Goal: Task Accomplishment & Management: Complete application form

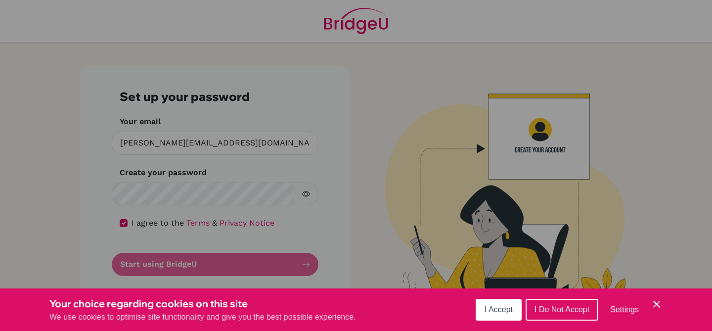
click at [503, 310] on span "I Accept" at bounding box center [498, 309] width 28 height 8
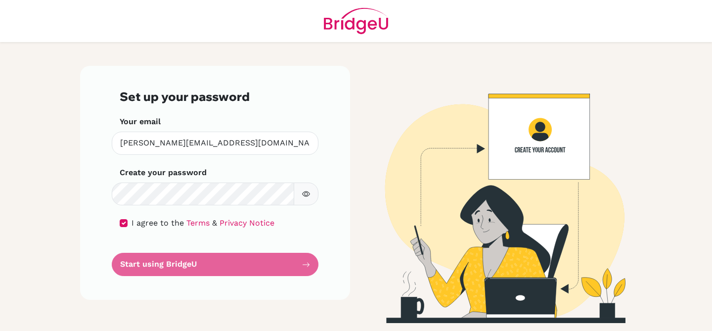
click at [212, 265] on form "Set up your password Your email darren.hornell@bbis.de Invalid email Create you…" at bounding box center [215, 182] width 191 height 186
click at [318, 264] on div "Set up your password Your email darren.hornell@bbis.de Invalid email Create you…" at bounding box center [215, 183] width 270 height 234
click at [306, 266] on form "Set up your password Your email darren.hornell@bbis.de Invalid email Create you…" at bounding box center [215, 182] width 191 height 186
click at [254, 264] on form "Set up your password Your email darren.hornell@bbis.de Invalid email Create you…" at bounding box center [215, 182] width 191 height 186
click at [309, 196] on icon "button" at bounding box center [306, 194] width 8 height 8
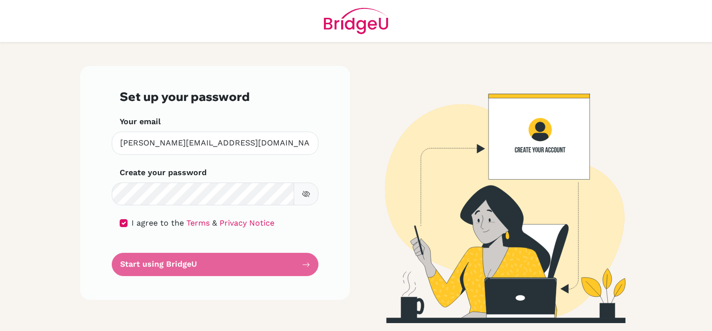
click at [307, 265] on form "Set up your password Your email darren.hornell@bbis.de Invalid email Create you…" at bounding box center [215, 182] width 191 height 186
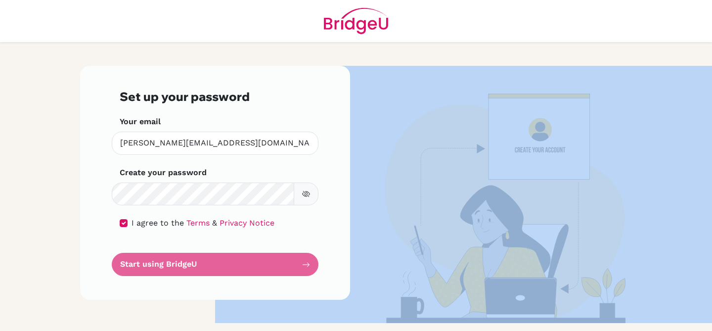
click at [307, 265] on form "Set up your password Your email darren.hornell@bbis.de Invalid email Create you…" at bounding box center [215, 182] width 191 height 186
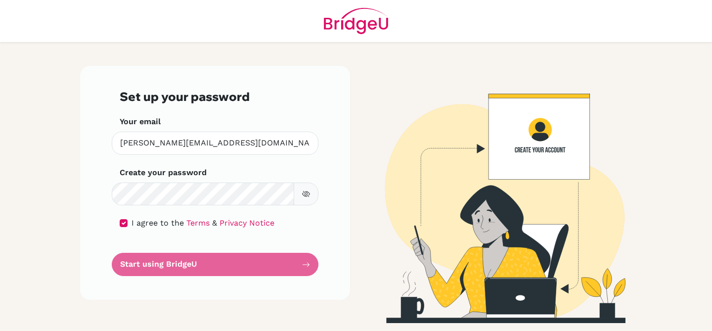
click at [275, 262] on form "Set up your password Your email darren.hornell@bbis.de Invalid email Create you…" at bounding box center [215, 182] width 191 height 186
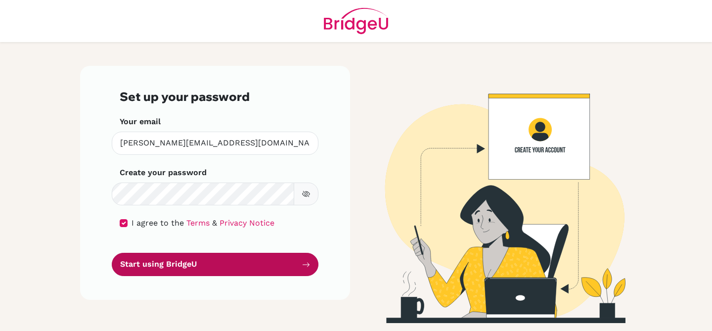
click at [236, 267] on button "Start using BridgeU" at bounding box center [215, 264] width 207 height 23
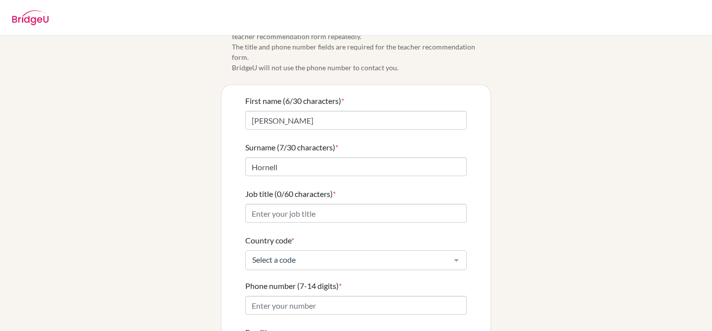
scroll to position [31, 0]
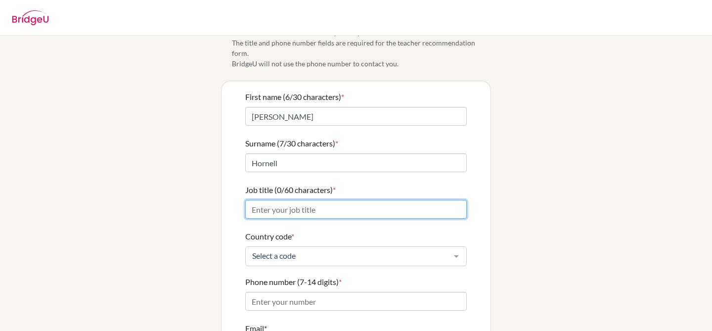
click at [384, 200] on input "Job title (0/60 characters) *" at bounding box center [355, 209] width 221 height 19
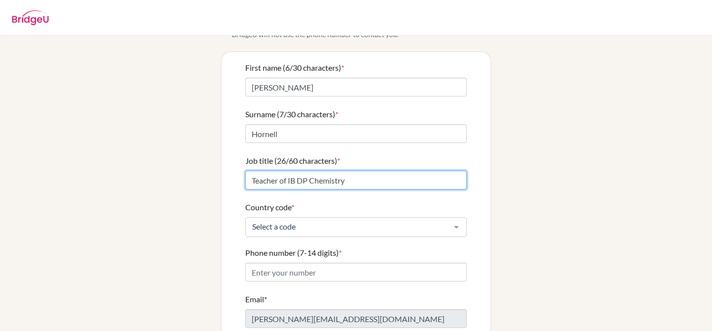
scroll to position [72, 0]
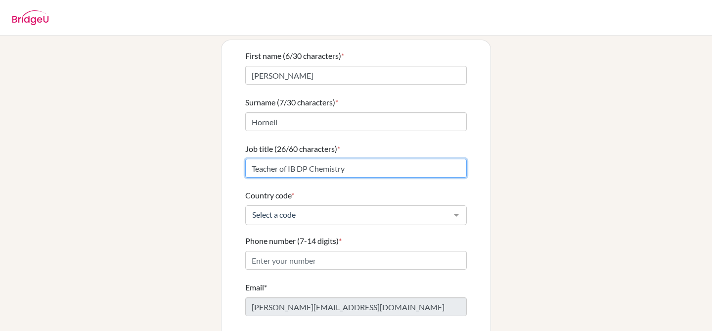
type input "Teacher of IB DP Chemistry"
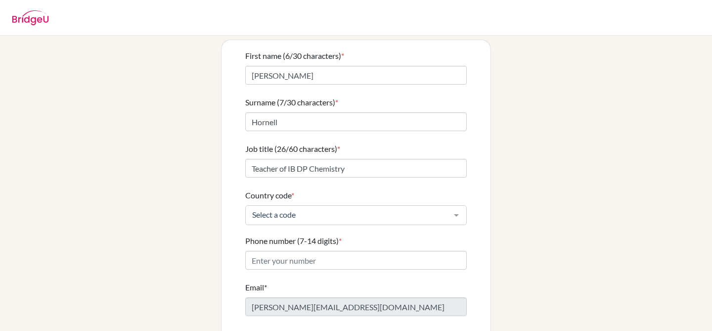
click at [406, 209] on div "Select a code" at bounding box center [355, 215] width 221 height 20
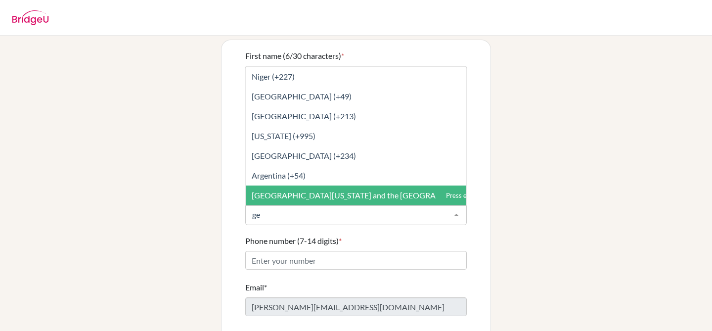
type input "ger"
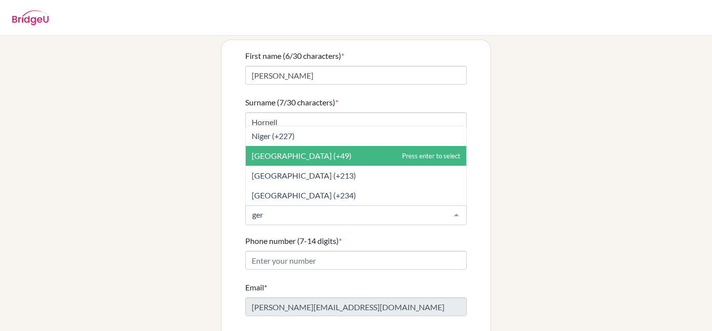
click at [360, 146] on span "Germany (+49)" at bounding box center [356, 156] width 220 height 20
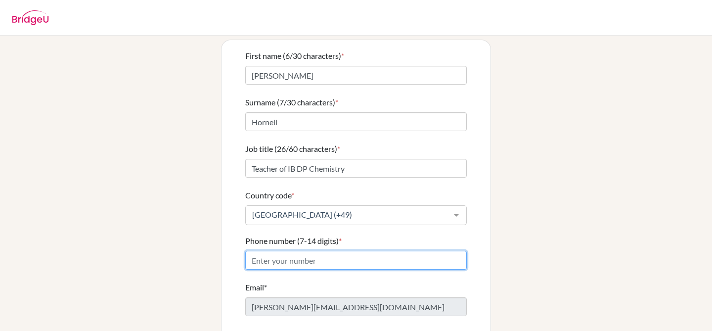
click at [321, 251] on input "Phone number (7-14 digits) *" at bounding box center [355, 260] width 221 height 19
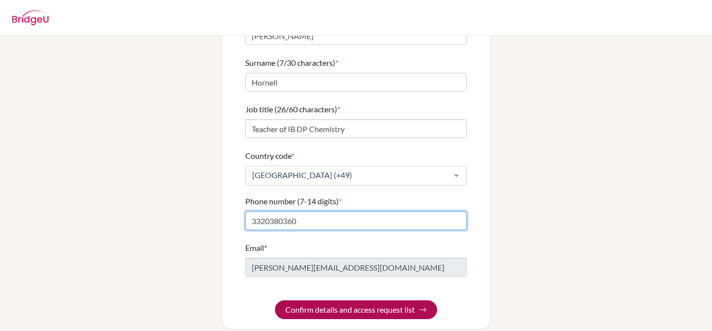
type input "3320380360"
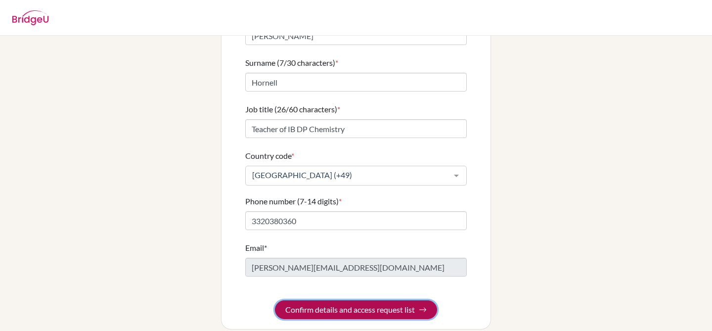
click at [345, 300] on button "Confirm details and access request list" at bounding box center [356, 309] width 162 height 19
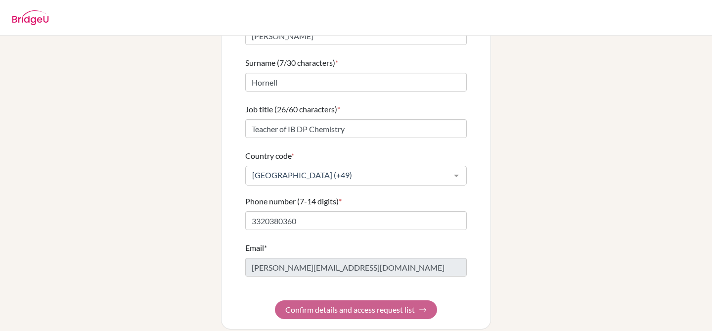
scroll to position [0, 0]
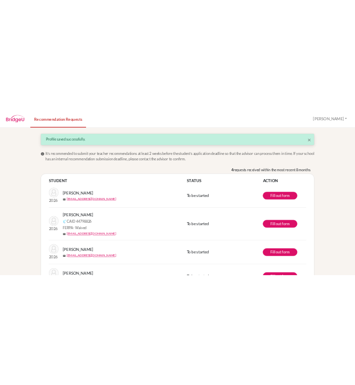
scroll to position [46, 0]
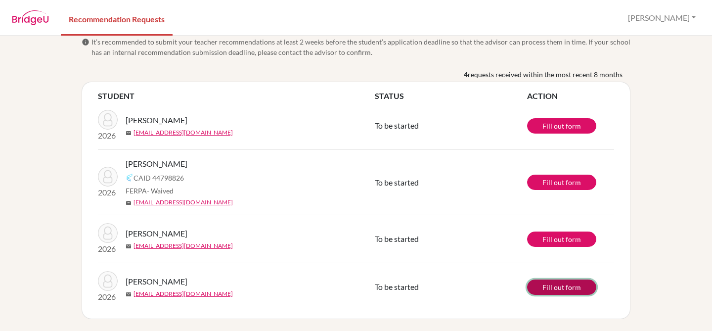
click at [552, 289] on link "Fill out form" at bounding box center [561, 286] width 69 height 15
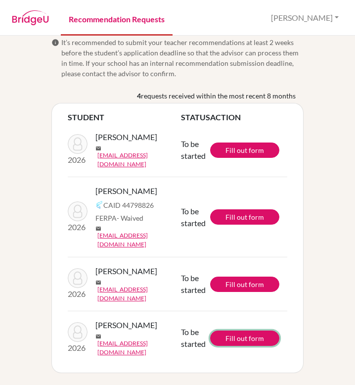
scroll to position [13, 0]
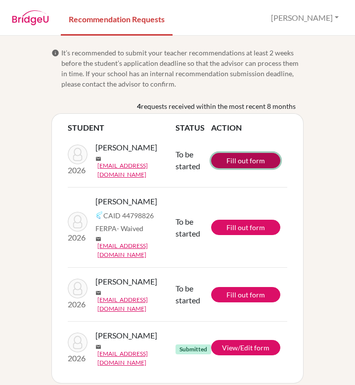
click at [240, 158] on link "Fill out form" at bounding box center [245, 160] width 69 height 15
